Goal: Task Accomplishment & Management: Complete application form

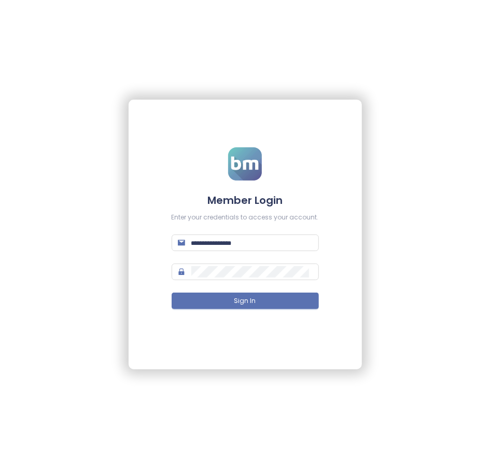
click at [248, 252] on form "Member Login Enter your credentials to access your account. Sign In" at bounding box center [245, 234] width 147 height 175
click at [242, 246] on input "text" at bounding box center [251, 242] width 121 height 11
type input "**********"
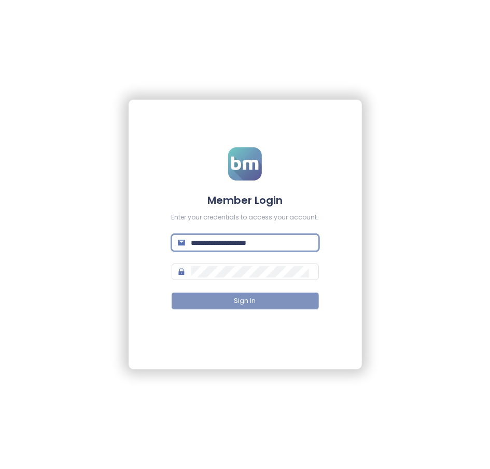
click at [282, 307] on button "Sign In" at bounding box center [245, 300] width 147 height 17
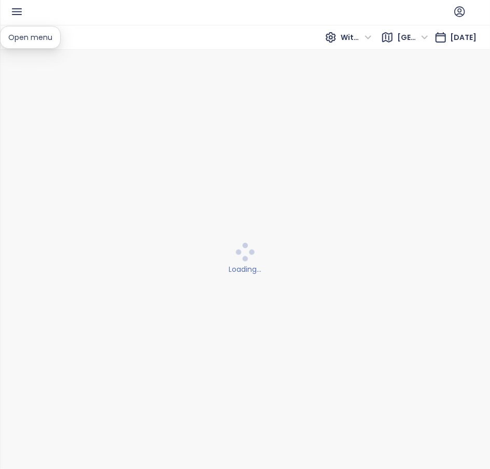
click at [14, 13] on icon "button" at bounding box center [16, 11] width 13 height 13
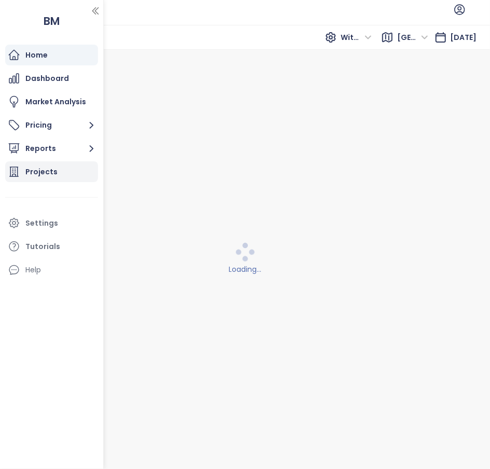
click at [40, 174] on div "Projects" at bounding box center [41, 171] width 32 height 13
click at [93, 15] on icon "button" at bounding box center [95, 11] width 10 height 10
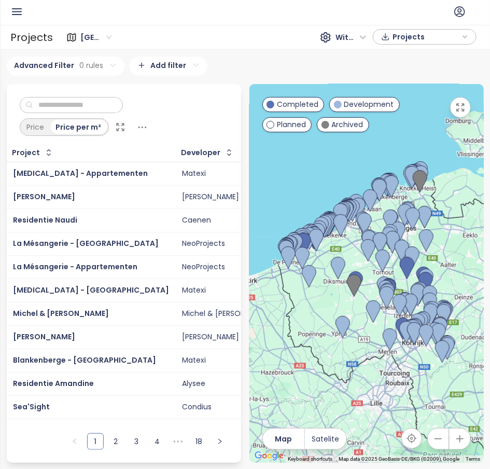
click at [88, 105] on input "text" at bounding box center [75, 105] width 84 height 16
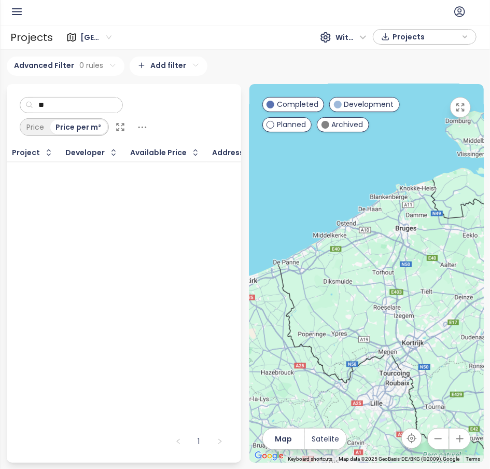
type input "*"
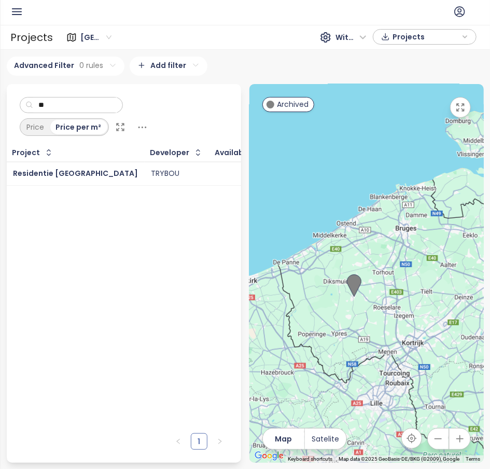
type input "*"
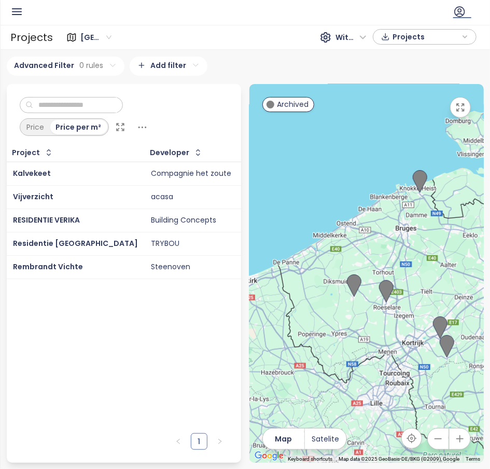
click at [459, 13] on icon at bounding box center [460, 12] width 10 height 10
click at [423, 58] on li "Log out" at bounding box center [471, 57] width 213 height 21
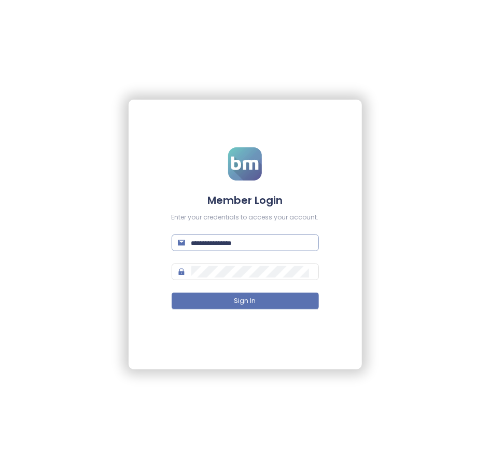
click at [212, 235] on span at bounding box center [245, 242] width 147 height 17
click at [214, 242] on input "text" at bounding box center [251, 242] width 121 height 11
type input "**********"
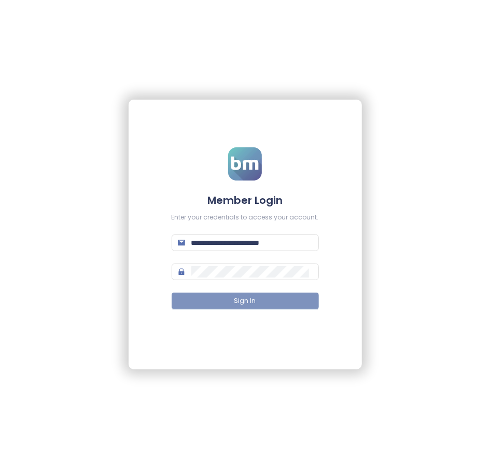
click at [210, 304] on button "Sign In" at bounding box center [245, 300] width 147 height 17
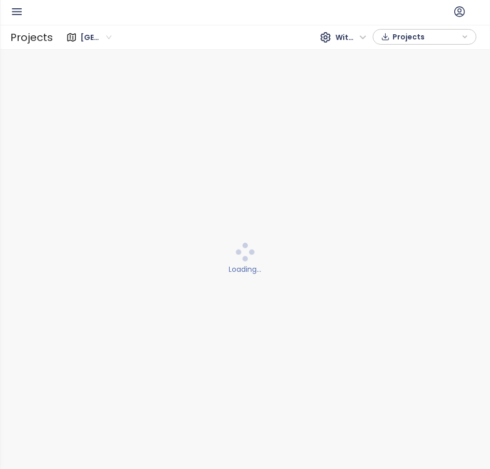
click at [15, 12] on icon "button" at bounding box center [16, 11] width 13 height 13
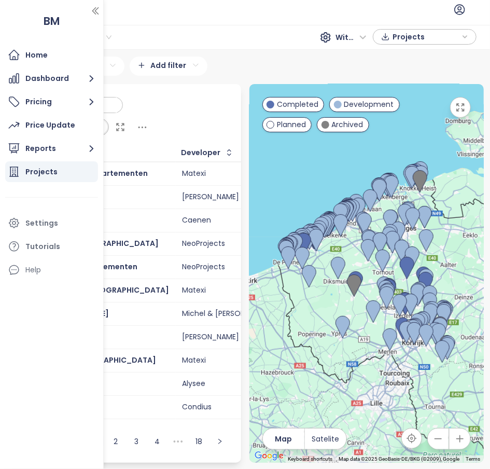
click at [225, 123] on div "Price Price per m²" at bounding box center [124, 114] width 234 height 60
click at [169, 92] on div "Price Price per m²" at bounding box center [124, 114] width 234 height 60
click at [92, 15] on icon "button" at bounding box center [95, 11] width 10 height 10
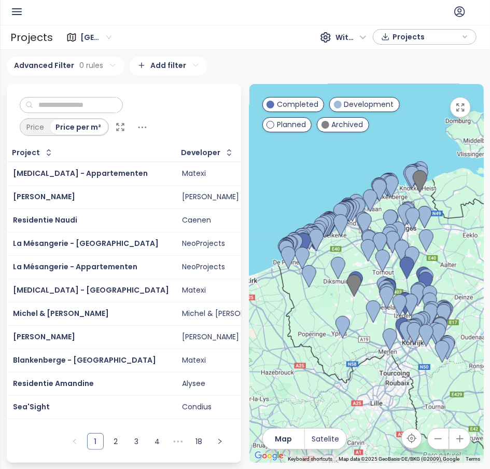
click at [79, 100] on input "text" at bounding box center [75, 105] width 84 height 16
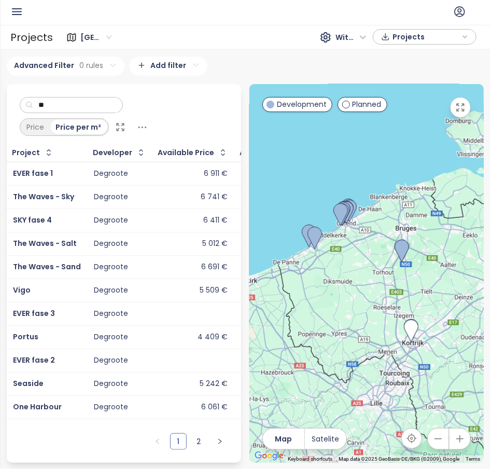
type input "*"
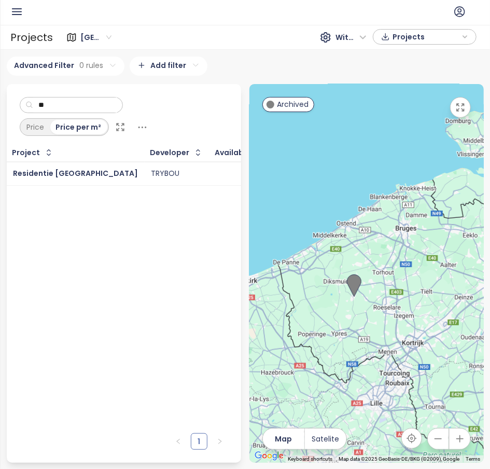
type input "*"
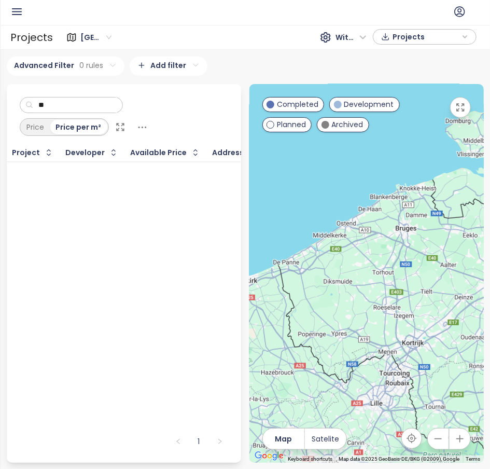
type input "*"
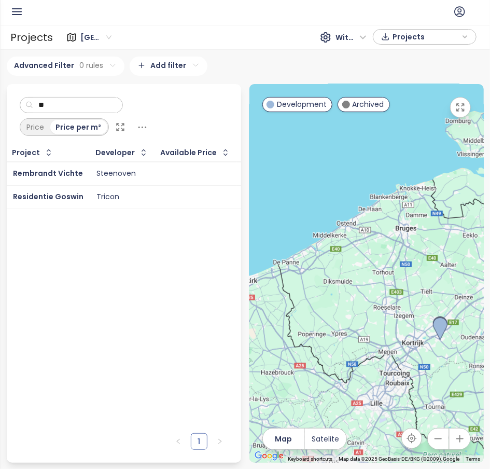
type input "*"
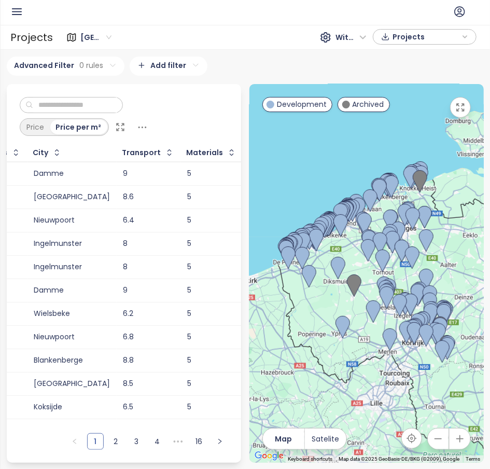
scroll to position [0, 1951]
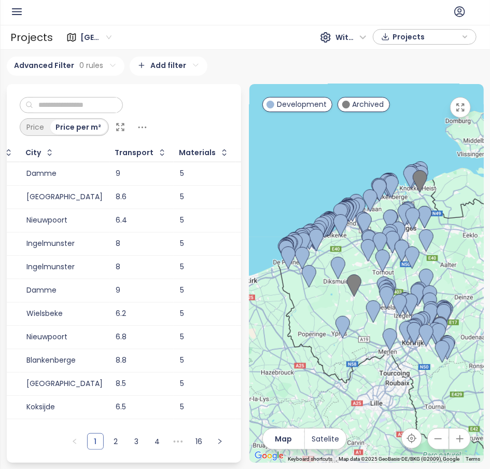
click at [19, 8] on icon "button" at bounding box center [16, 11] width 13 height 13
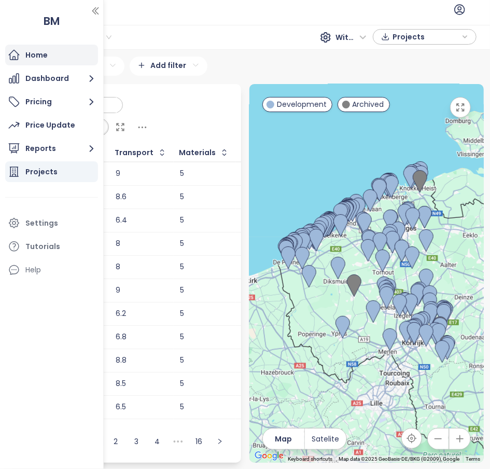
click at [33, 48] on div "Home" at bounding box center [51, 55] width 93 height 21
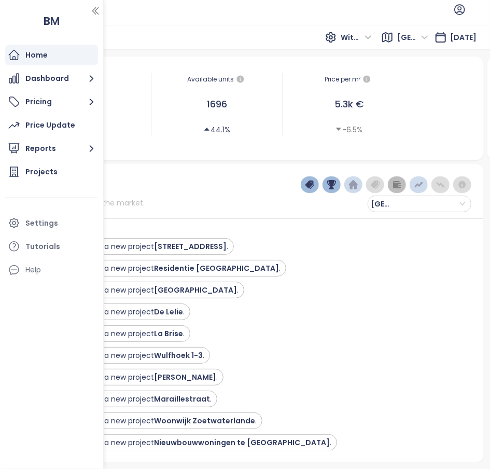
click at [92, 10] on icon "button" at bounding box center [95, 11] width 10 height 10
